Goal: Information Seeking & Learning: Learn about a topic

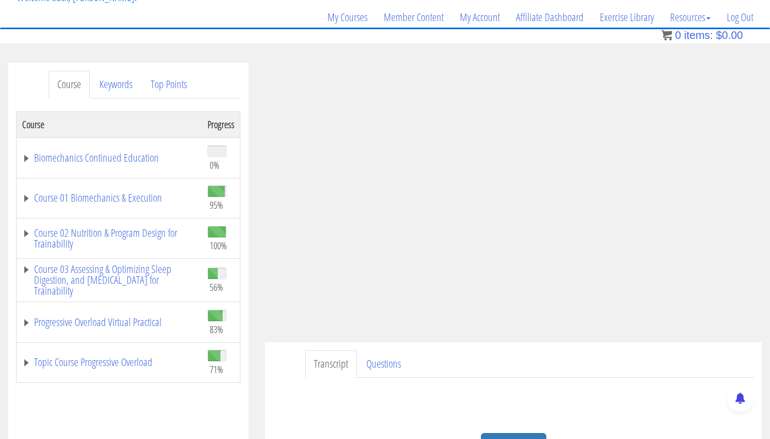
scroll to position [125, 0]
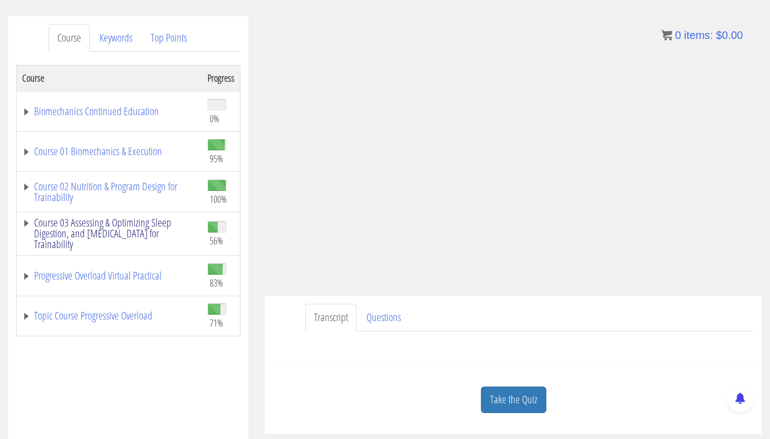
click at [139, 230] on link "Course 03 Assessing & Optimizing Sleep Digestion, and [MEDICAL_DATA] for Traina…" at bounding box center [109, 233] width 175 height 32
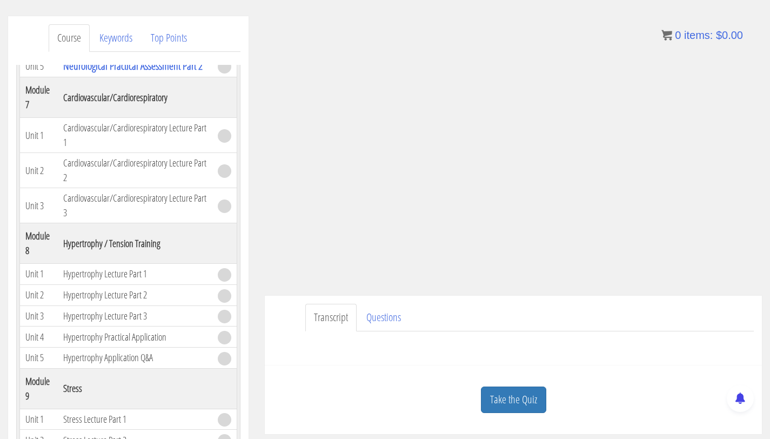
scroll to position [1133, 0]
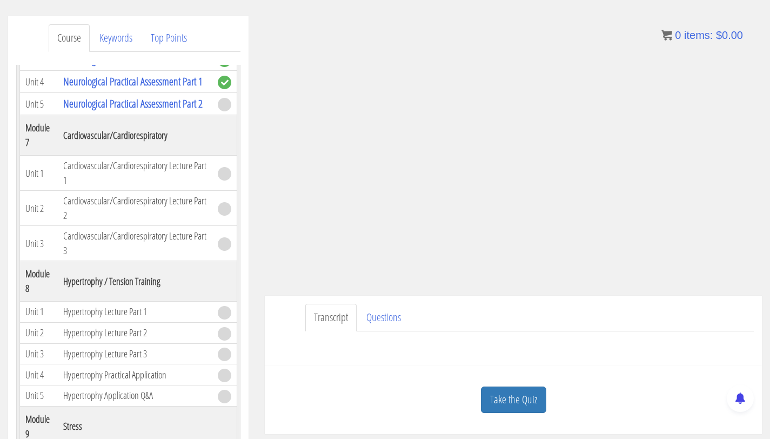
click at [503, 396] on link "Take the Quiz" at bounding box center [513, 399] width 65 height 26
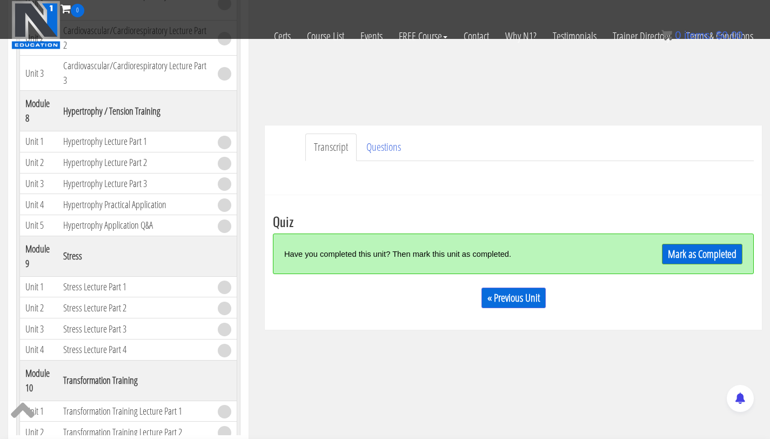
scroll to position [229, 0]
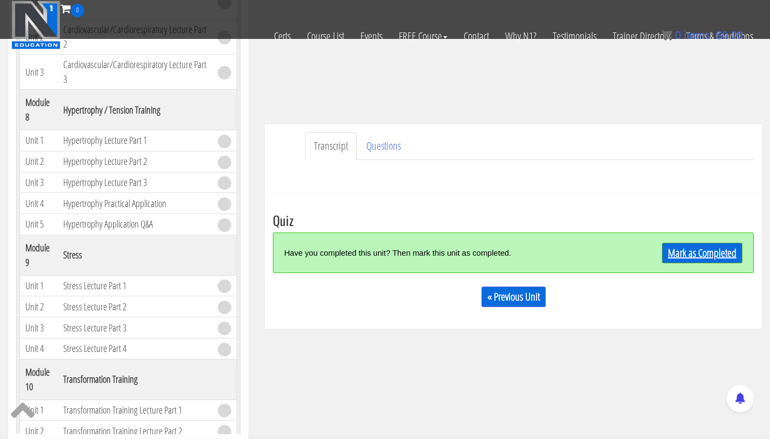
click at [712, 251] on link "Mark as Completed" at bounding box center [702, 253] width 81 height 21
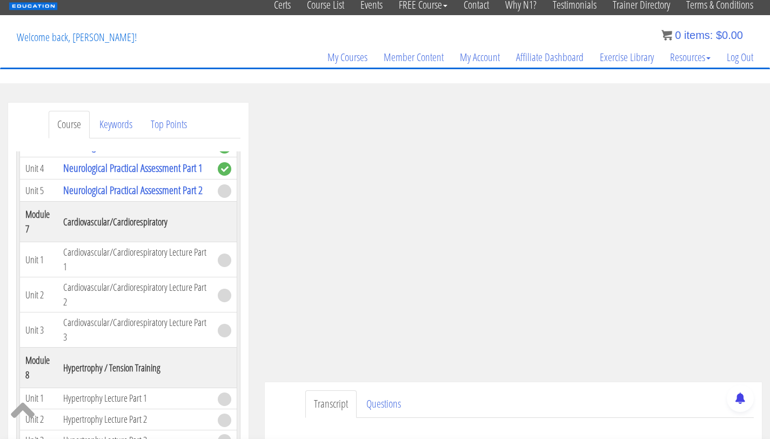
scroll to position [412, 0]
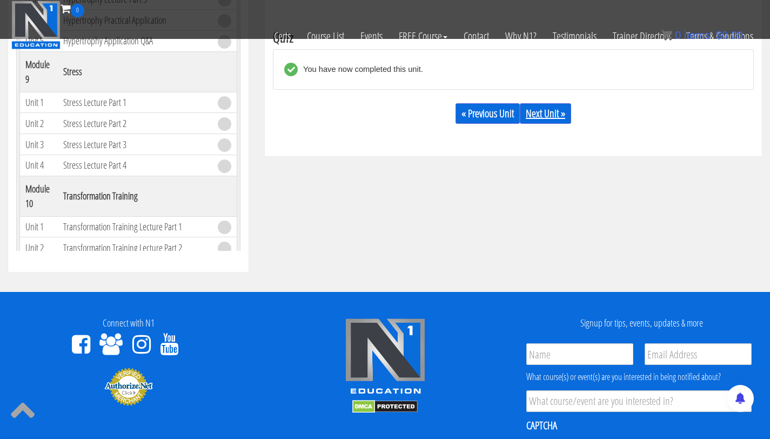
click at [550, 115] on link "Next Unit »" at bounding box center [545, 113] width 51 height 21
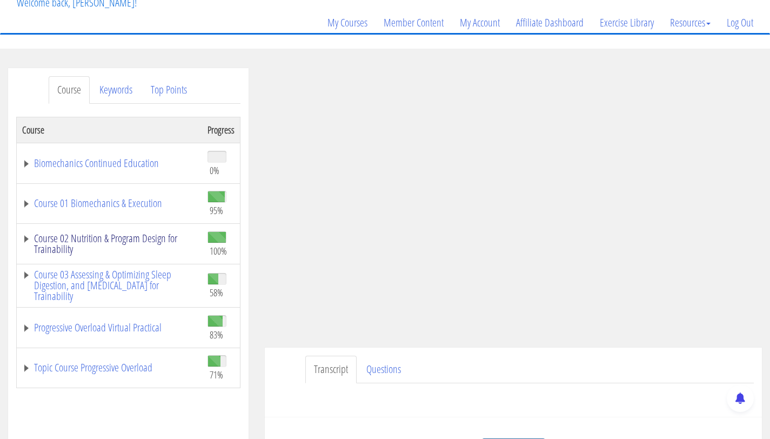
scroll to position [76, 0]
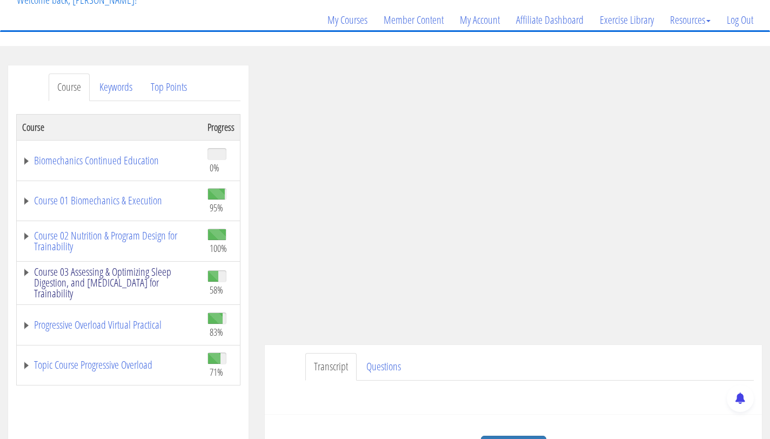
click at [134, 283] on link "Course 03 Assessing & Optimizing Sleep Digestion, and [MEDICAL_DATA] for Traina…" at bounding box center [109, 282] width 175 height 32
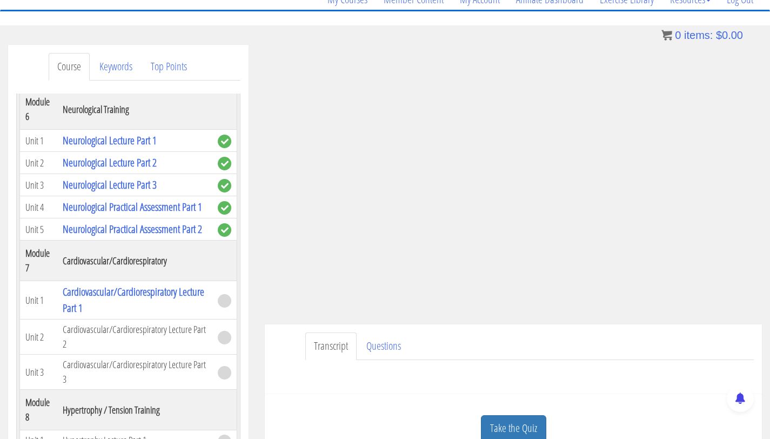
scroll to position [118, 0]
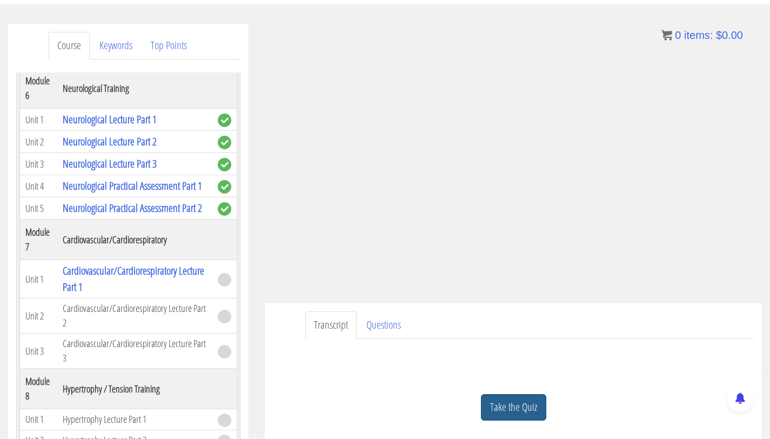
click at [521, 408] on link "Take the Quiz" at bounding box center [513, 407] width 65 height 26
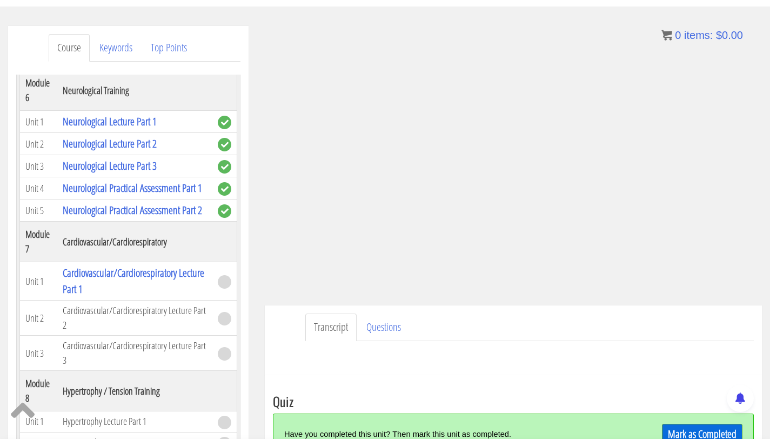
scroll to position [175, 0]
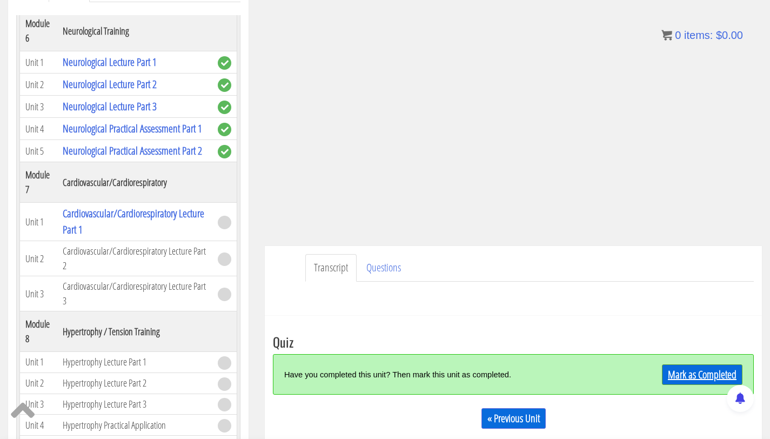
click at [686, 369] on link "Mark as Completed" at bounding box center [702, 374] width 81 height 21
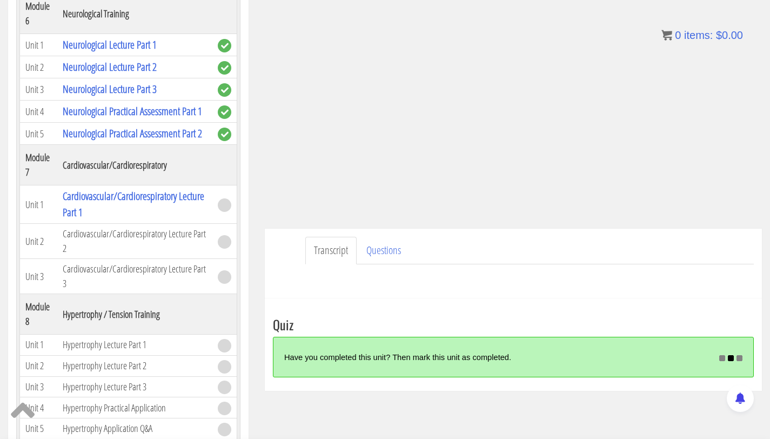
scroll to position [193, 0]
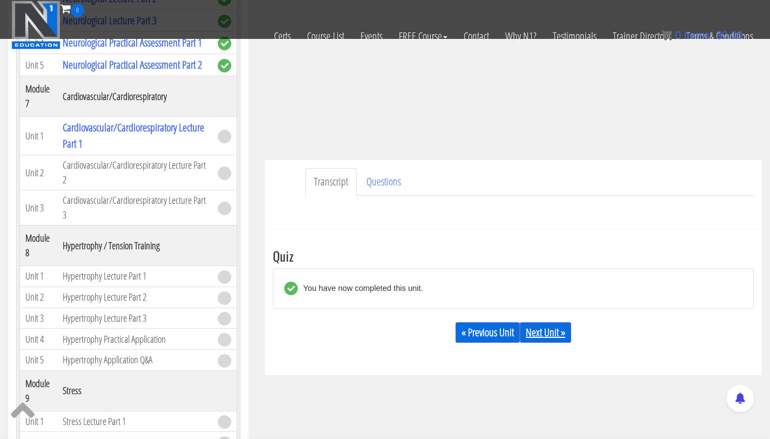
click at [540, 324] on link "Next Unit »" at bounding box center [545, 332] width 51 height 21
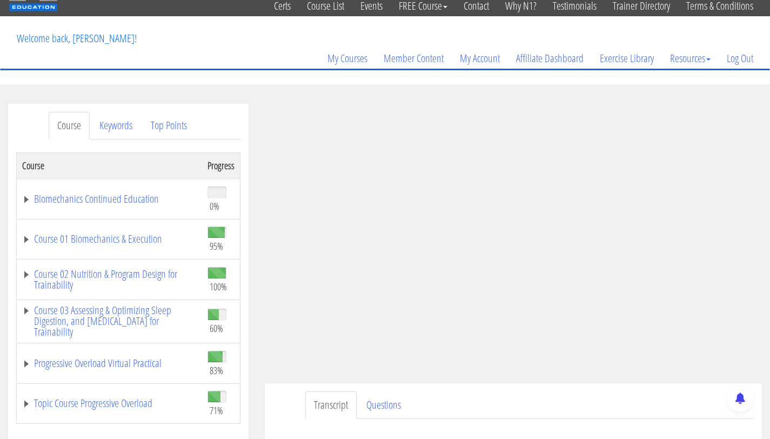
scroll to position [103, 0]
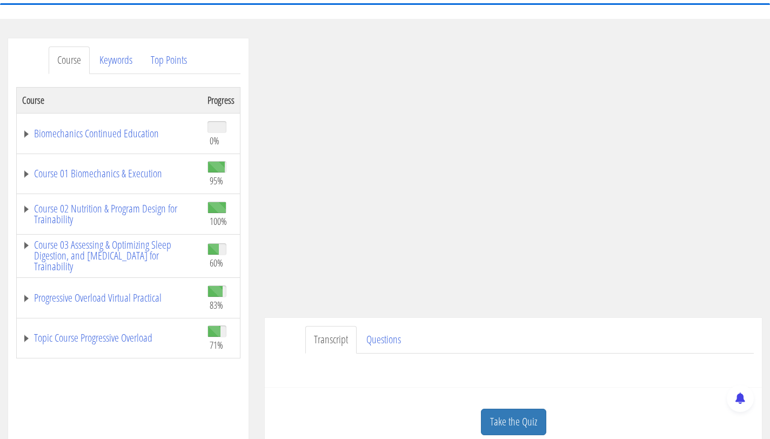
click at [113, 273] on td "Course 03 Assessing & Optimizing Sleep Digestion, and [MEDICAL_DATA] for Traina…" at bounding box center [110, 256] width 186 height 44
click at [119, 259] on link "Course 03 Assessing & Optimizing Sleep Digestion, and [MEDICAL_DATA] for Traina…" at bounding box center [109, 255] width 175 height 32
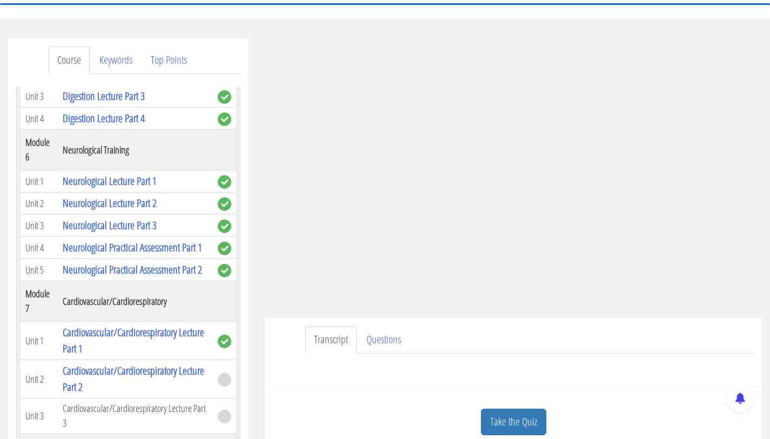
scroll to position [1081, 0]
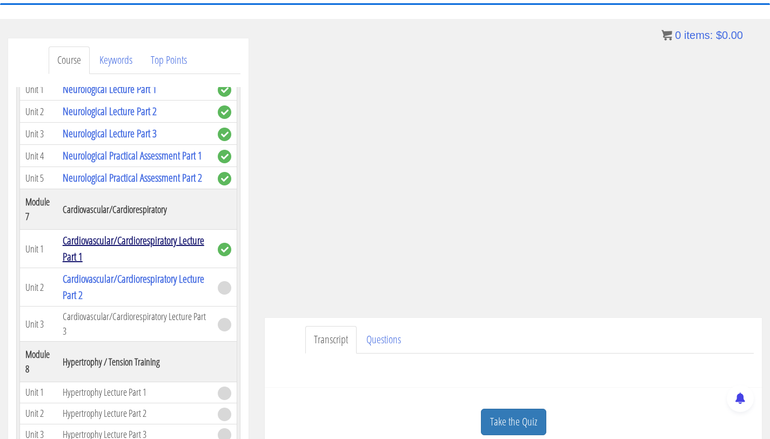
click at [117, 264] on link "Cardiovascular/Cardiorespiratory Lecture Part 1" at bounding box center [134, 248] width 142 height 31
click at [119, 264] on link "Cardiovascular/Cardiorespiratory Lecture Part 1" at bounding box center [134, 248] width 142 height 31
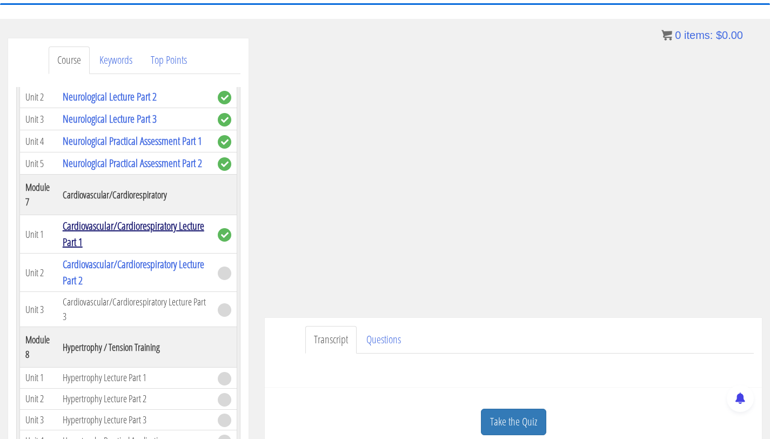
scroll to position [1095, 0]
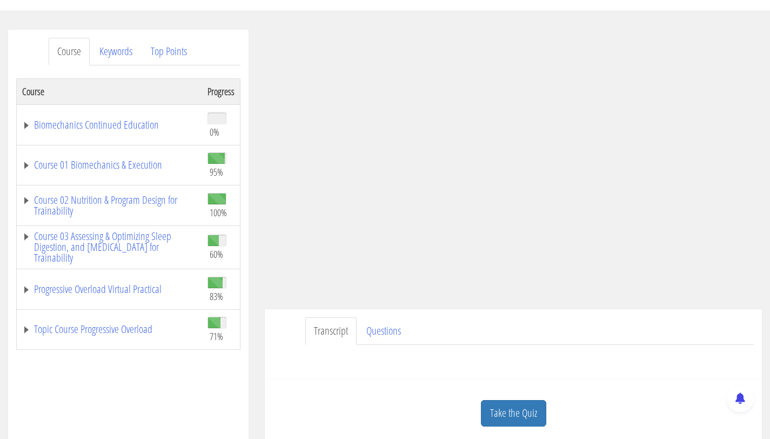
scroll to position [114, 0]
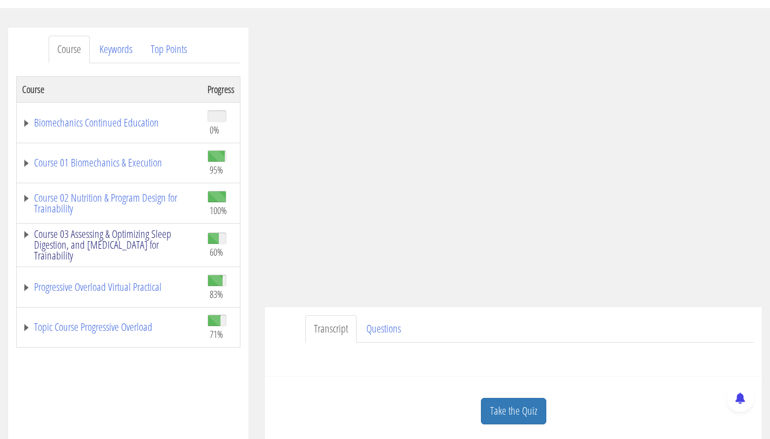
click at [161, 242] on link "Course 03 Assessing & Optimizing Sleep Digestion, and [MEDICAL_DATA] for Traina…" at bounding box center [109, 245] width 175 height 32
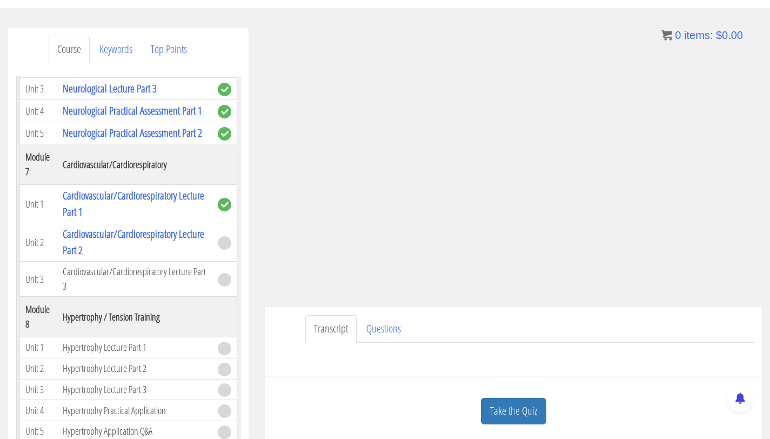
scroll to position [1116, 0]
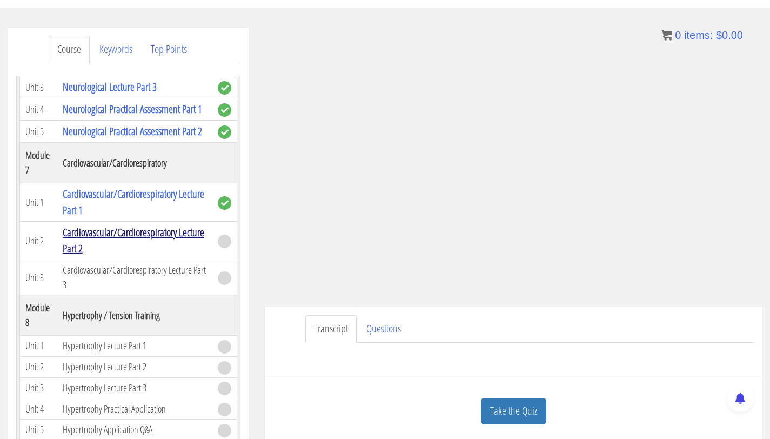
click at [130, 256] on link "Cardiovascular/Cardiorespiratory Lecture Part 2" at bounding box center [134, 240] width 142 height 31
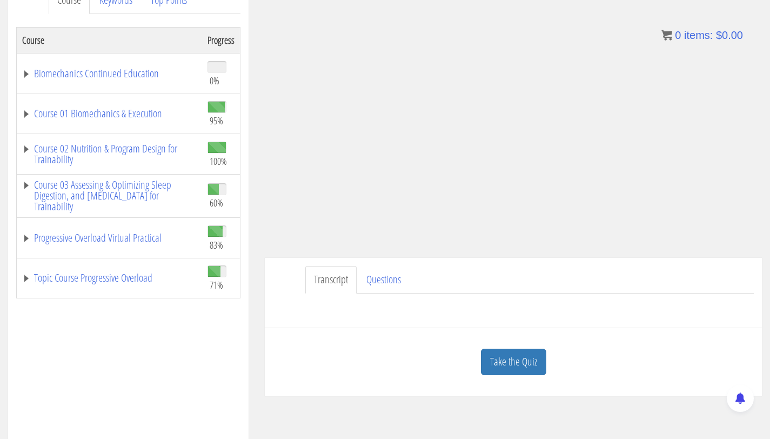
scroll to position [186, 0]
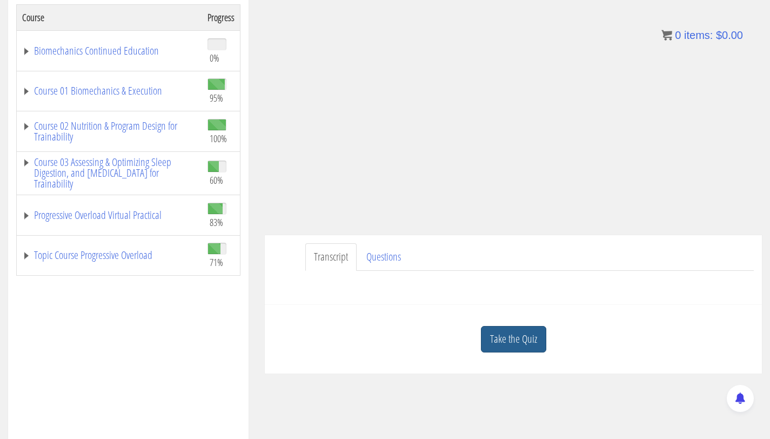
click at [526, 349] on link "Take the Quiz" at bounding box center [513, 339] width 65 height 26
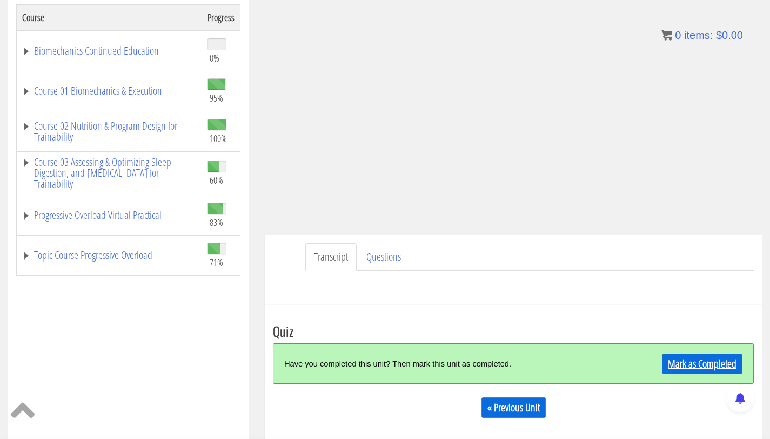
click at [689, 363] on link "Mark as Completed" at bounding box center [702, 363] width 81 height 21
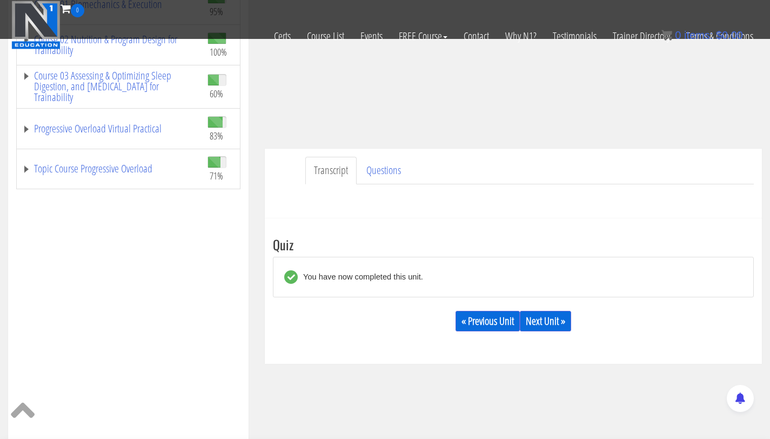
scroll to position [413, 0]
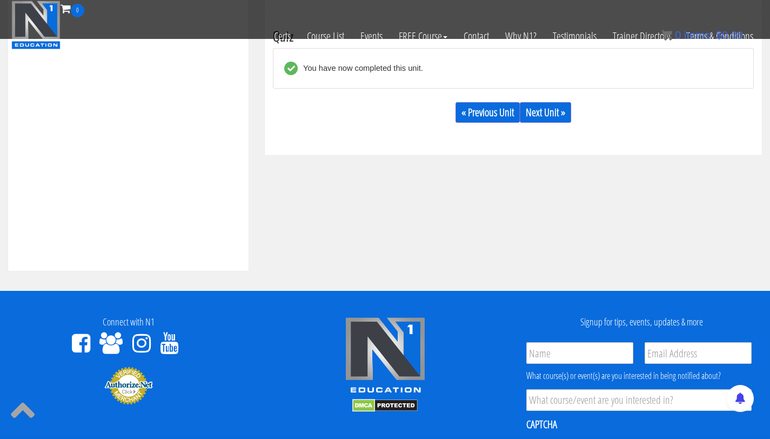
click at [574, 106] on div "« Previous Unit Next Unit »" at bounding box center [513, 112] width 481 height 37
click at [523, 126] on div "« Previous Unit Next Unit »" at bounding box center [513, 112] width 481 height 37
click at [546, 117] on link "Next Unit »" at bounding box center [545, 112] width 51 height 21
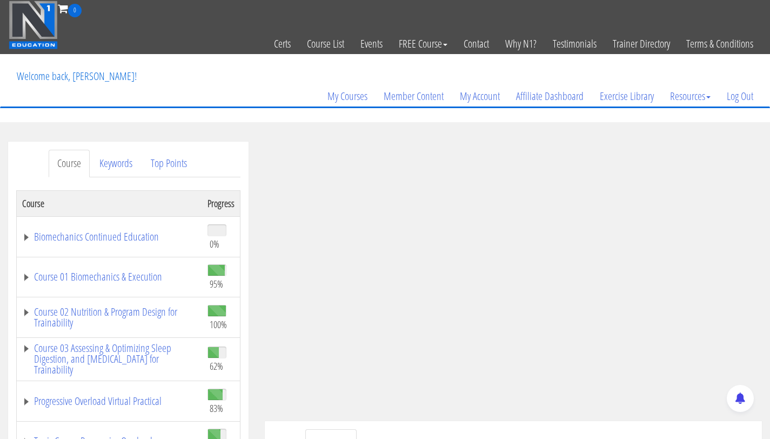
scroll to position [73, 0]
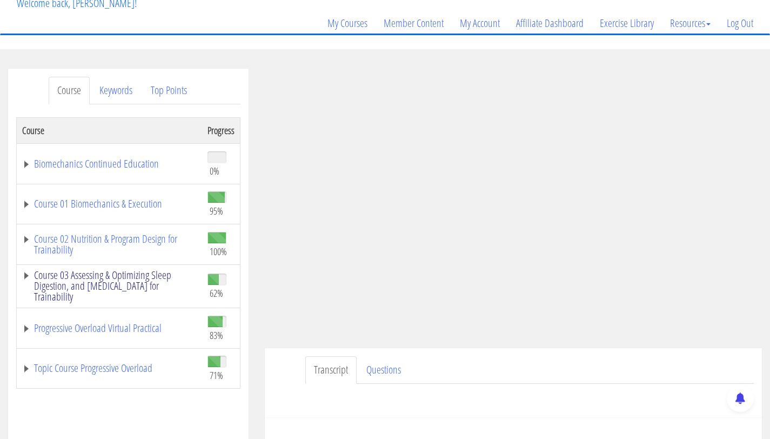
click at [148, 286] on link "Course 03 Assessing & Optimizing Sleep Digestion, and [MEDICAL_DATA] for Traina…" at bounding box center [109, 286] width 175 height 32
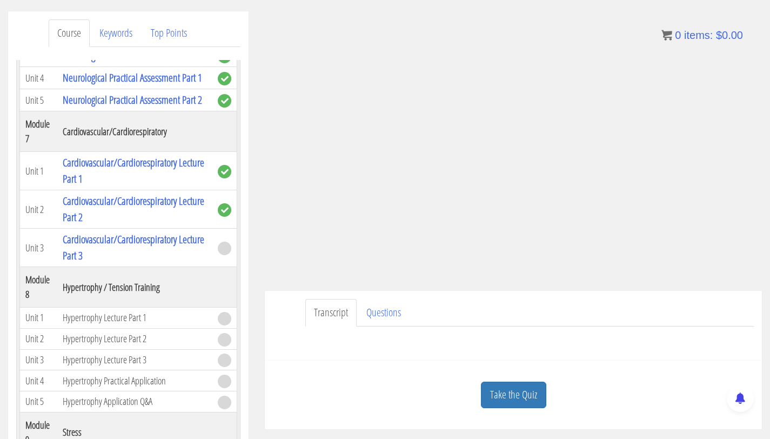
scroll to position [131, 0]
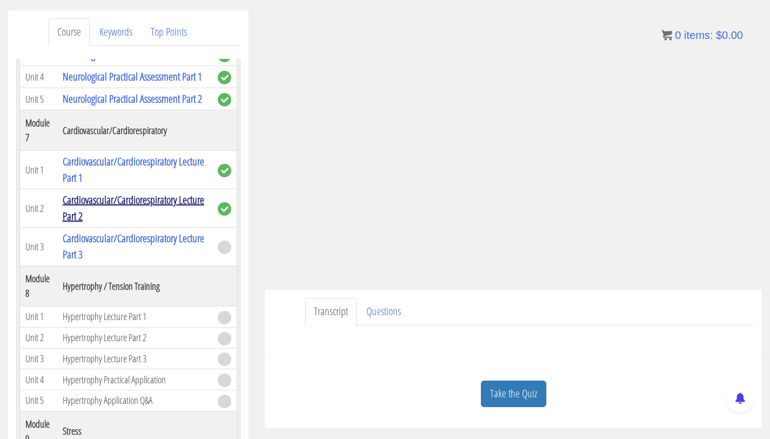
click at [102, 223] on link "Cardiovascular/Cardiorespiratory Lecture Part 2" at bounding box center [134, 207] width 142 height 31
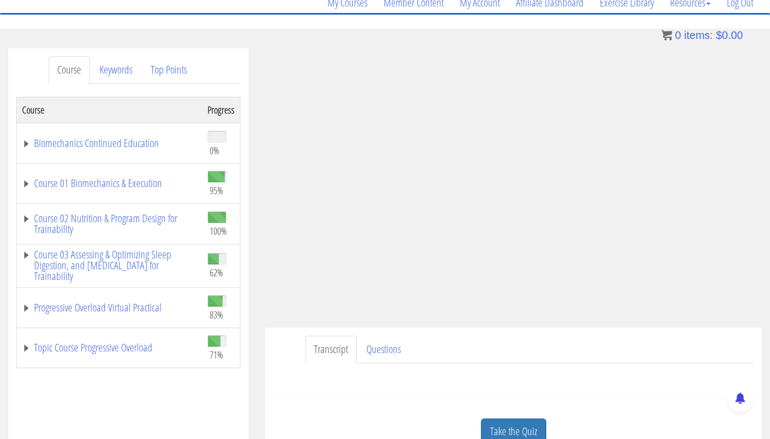
scroll to position [93, 0]
click at [122, 257] on link "Course 03 Assessing & Optimizing Sleep Digestion, and [MEDICAL_DATA] for Traina…" at bounding box center [109, 266] width 175 height 32
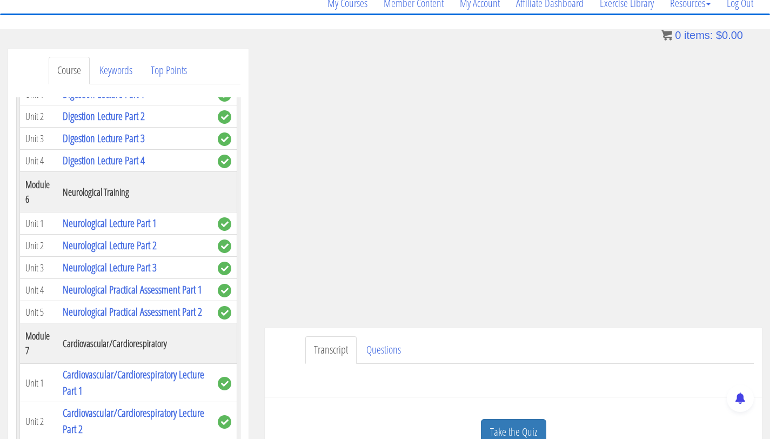
scroll to position [1067, 0]
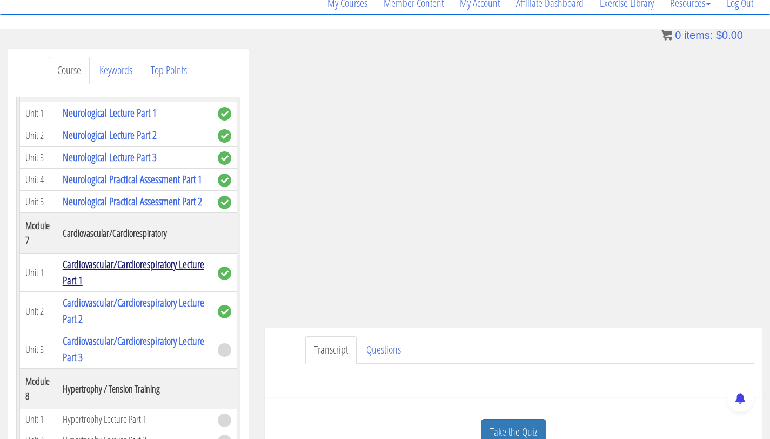
click at [116, 287] on link "Cardiovascular/Cardiorespiratory Lecture Part 1" at bounding box center [134, 272] width 142 height 31
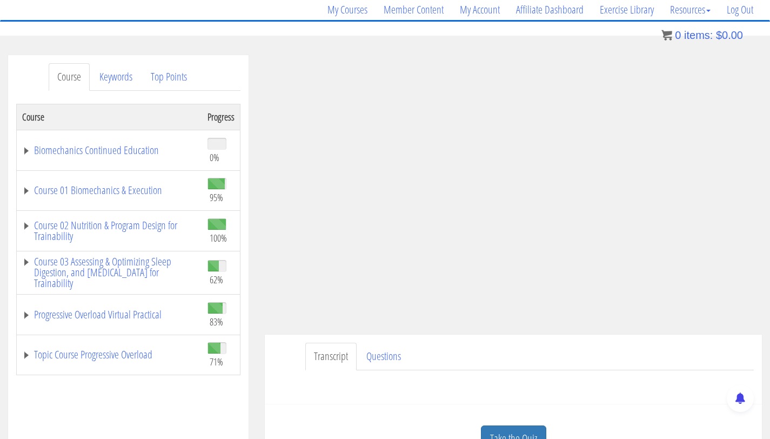
scroll to position [76, 0]
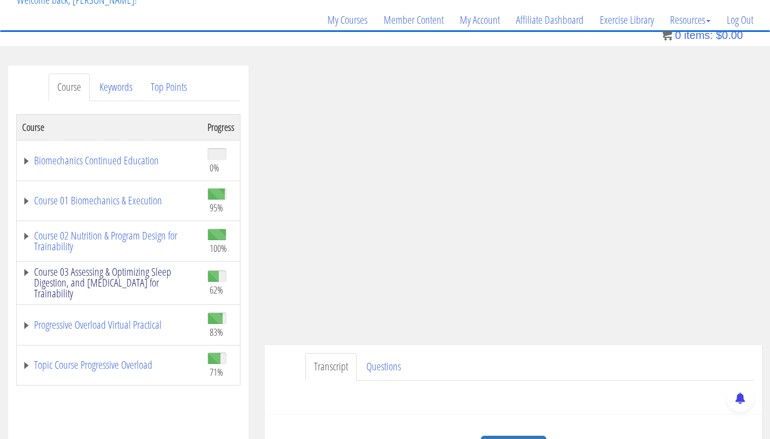
click at [126, 278] on link "Course 03 Assessing & Optimizing Sleep Digestion, and [MEDICAL_DATA] for Traina…" at bounding box center [109, 282] width 175 height 32
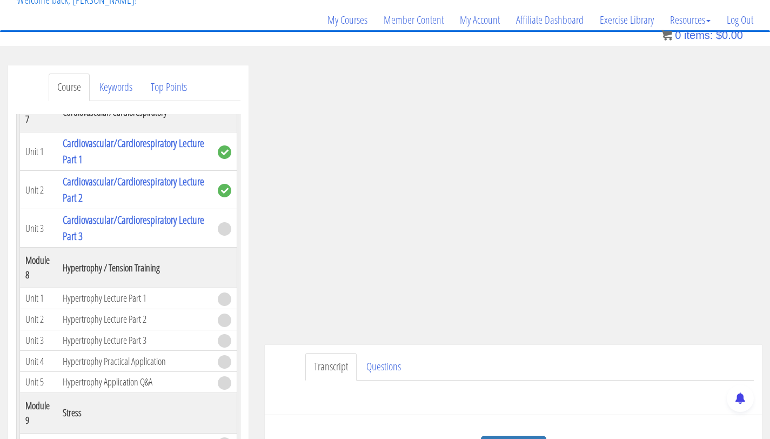
scroll to position [1195, 0]
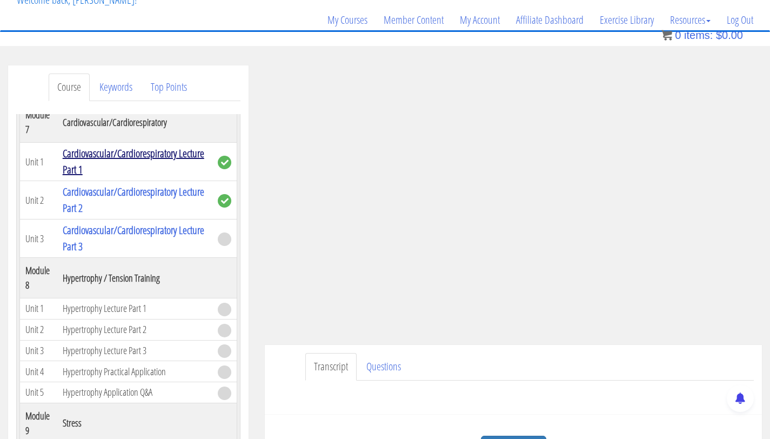
click at [97, 177] on link "Cardiovascular/Cardiorespiratory Lecture Part 1" at bounding box center [134, 161] width 142 height 31
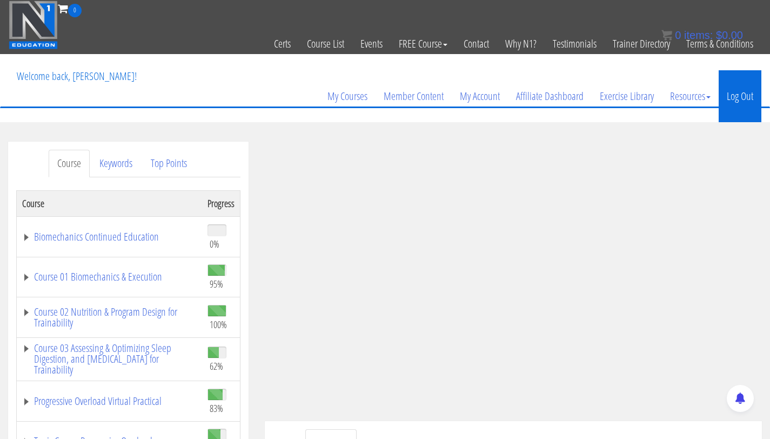
click at [733, 108] on link "Log Out" at bounding box center [740, 96] width 43 height 52
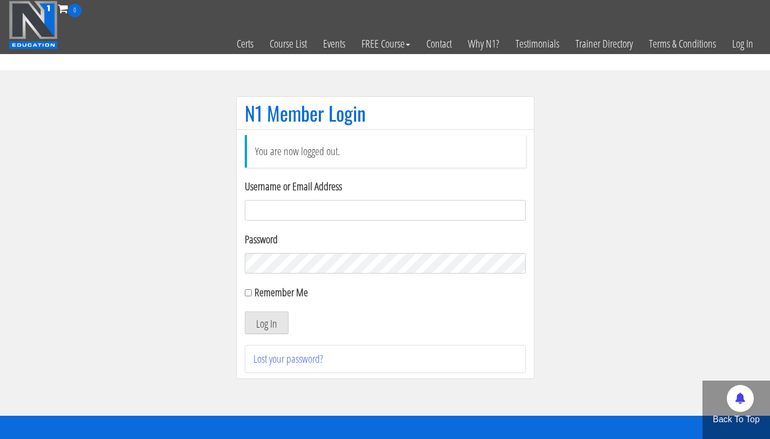
type input "[EMAIL_ADDRESS][DOMAIN_NAME]"
click at [245, 311] on button "Log In" at bounding box center [267, 322] width 44 height 23
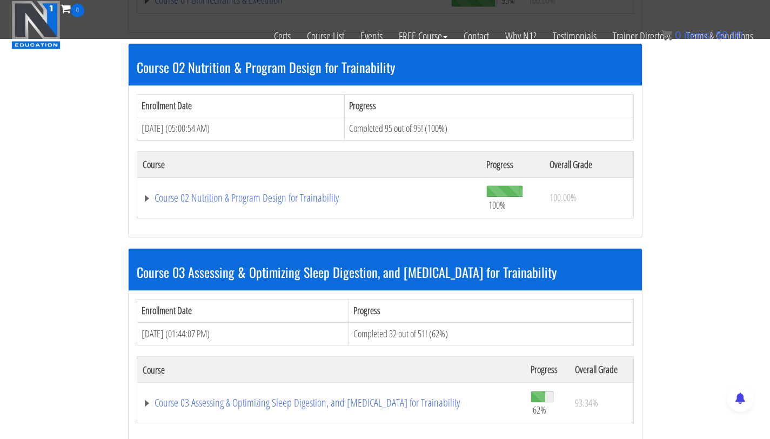
scroll to position [512, 0]
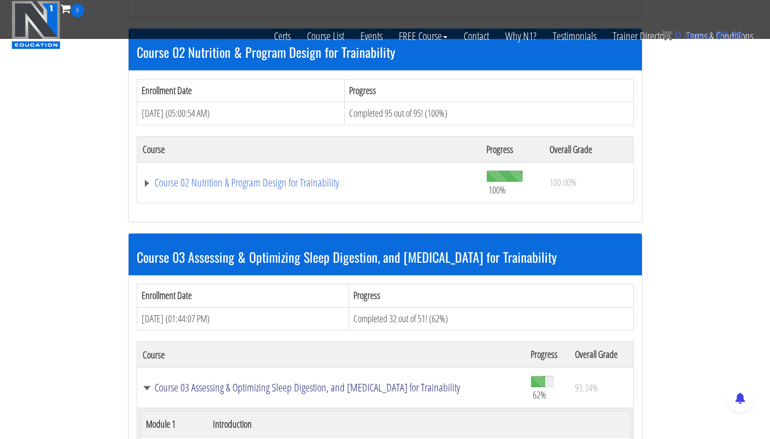
click at [277, 382] on link "Course 03 Assessing & Optimizing Sleep Digestion, and [MEDICAL_DATA] for Traina…" at bounding box center [331, 387] width 377 height 11
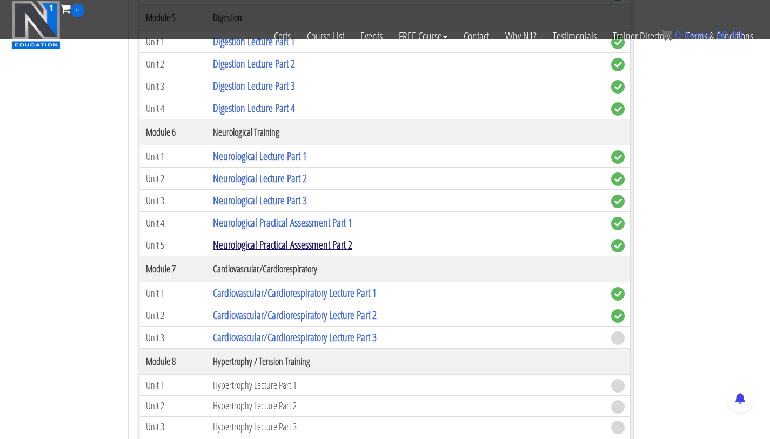
scroll to position [1517, 0]
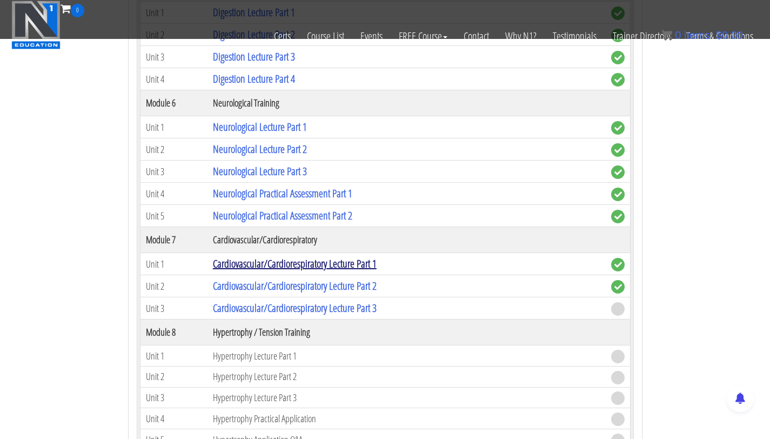
click at [304, 271] on link "Cardiovascular/Cardiorespiratory Lecture Part 1" at bounding box center [295, 263] width 164 height 15
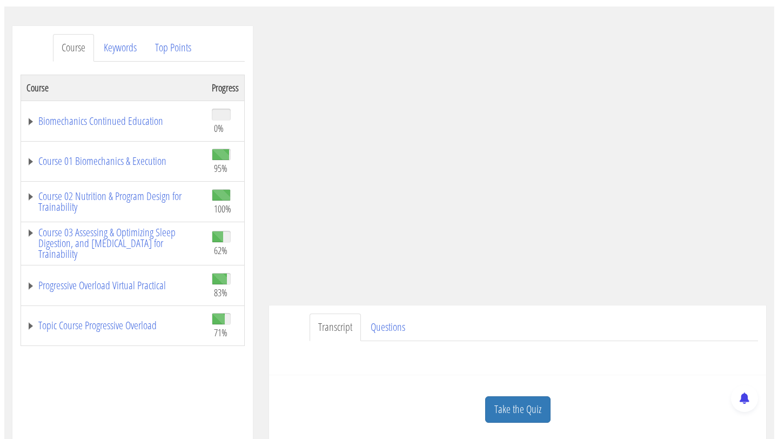
scroll to position [116, 0]
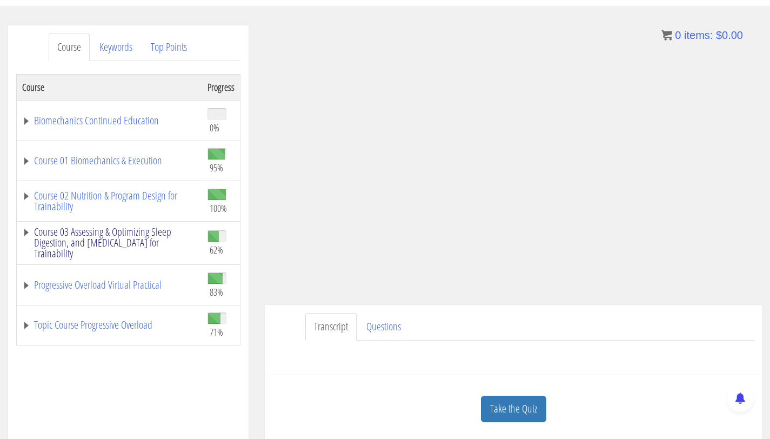
click at [145, 240] on link "Course 03 Assessing & Optimizing Sleep Digestion, and [MEDICAL_DATA] for Traina…" at bounding box center [109, 242] width 175 height 32
